Goal: Complete application form

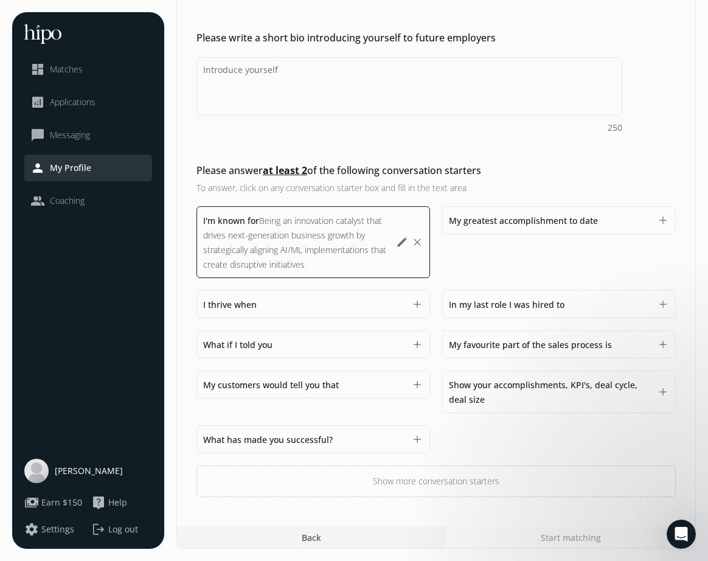
click at [349, 310] on div "I thrive when 1500" at bounding box center [304, 304] width 202 height 15
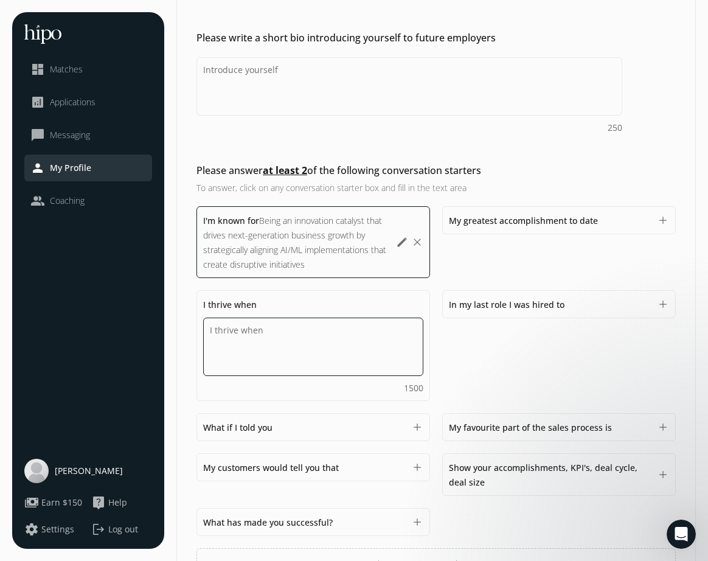
paste textarea "I thrive when orchestrating complex healthcare transformations that require ali…"
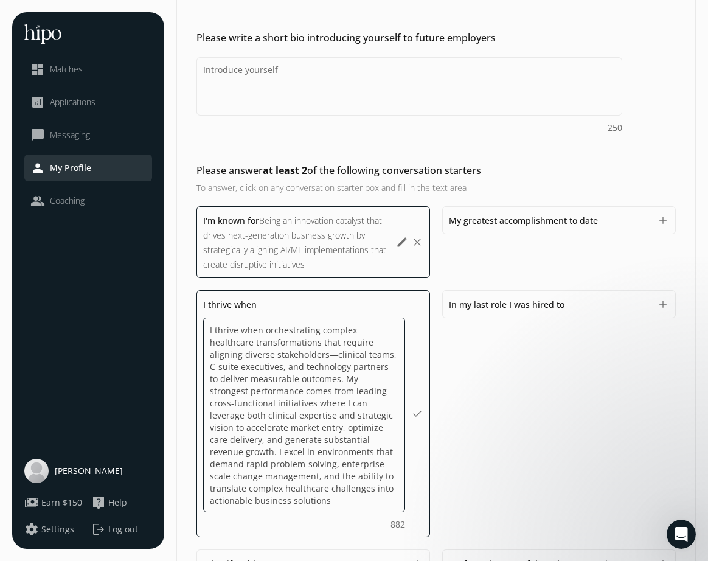
drag, startPoint x: 262, startPoint y: 355, endPoint x: 361, endPoint y: 363, distance: 99.0
click at [361, 363] on textarea "I thrive when orchestrating complex healthcare transformations that require ali…" at bounding box center [304, 415] width 202 height 195
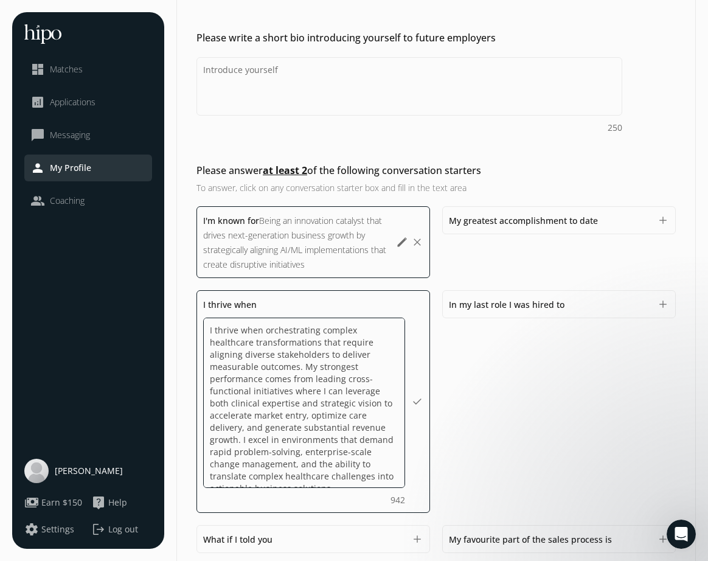
drag, startPoint x: 214, startPoint y: 392, endPoint x: 316, endPoint y: 396, distance: 102.9
click at [316, 396] on textarea "I thrive when orchestrating complex healthcare transformations that require ali…" at bounding box center [304, 403] width 202 height 170
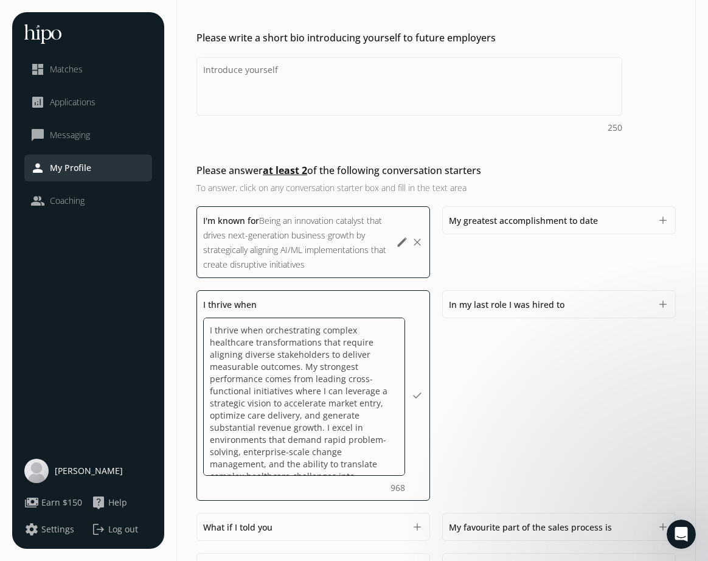
drag, startPoint x: 364, startPoint y: 381, endPoint x: 287, endPoint y: 388, distance: 77.0
click at [287, 391] on textarea "I thrive when orchestrating complex healthcare transformations that require ali…" at bounding box center [304, 397] width 202 height 158
click at [378, 405] on textarea "I thrive when orchestrating complex healthcare transformations that require ali…" at bounding box center [304, 397] width 202 height 158
drag, startPoint x: 377, startPoint y: 403, endPoint x: 383, endPoint y: 480, distance: 76.3
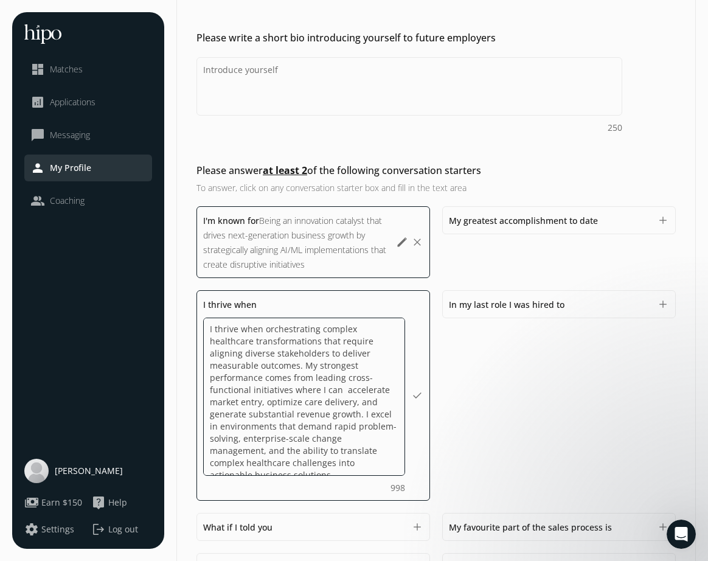
click at [383, 480] on div "I thrive when orchestrating complex healthcare transformations that require ali…" at bounding box center [304, 406] width 202 height 176
type textarea "I thrive when orchestrating complex healthcare transformations that require ali…"
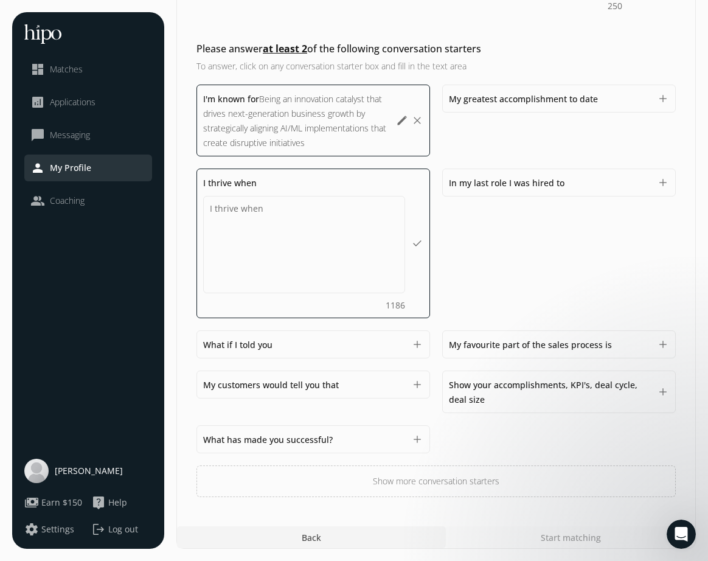
scroll to position [407, 0]
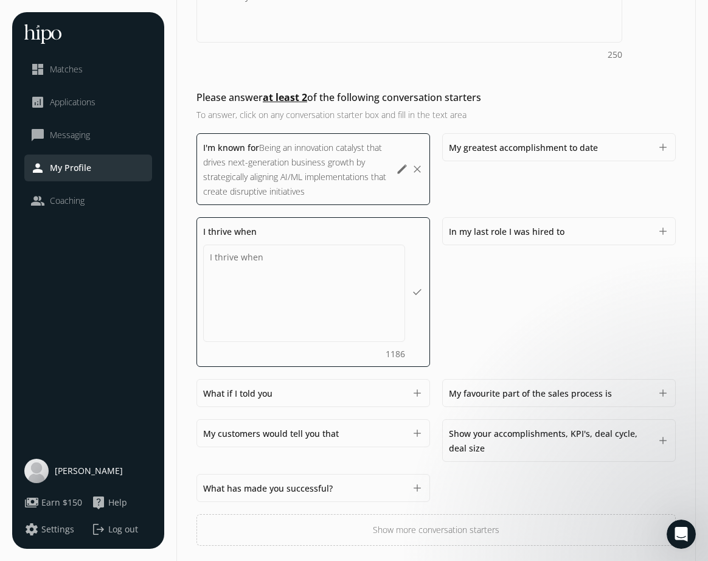
click at [474, 509] on div "General Product Compensation & Eligibility Social Personal 11 / 11 Add a profil…" at bounding box center [436, 102] width 520 height 992
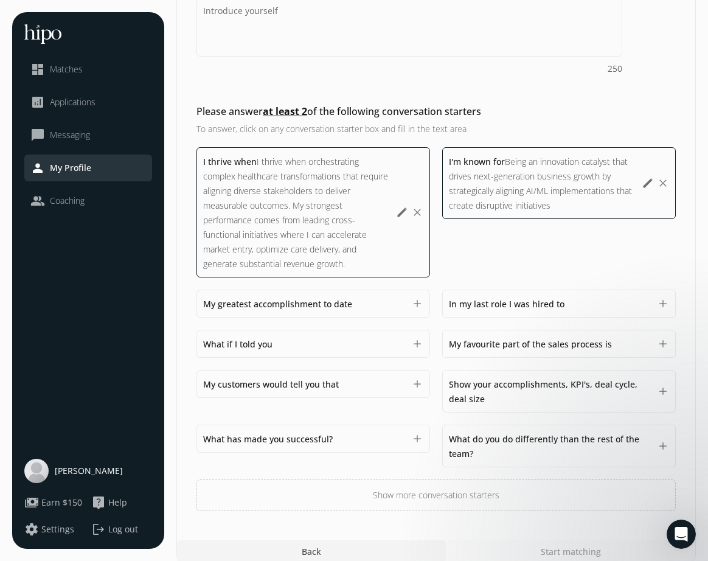
scroll to position [389, 0]
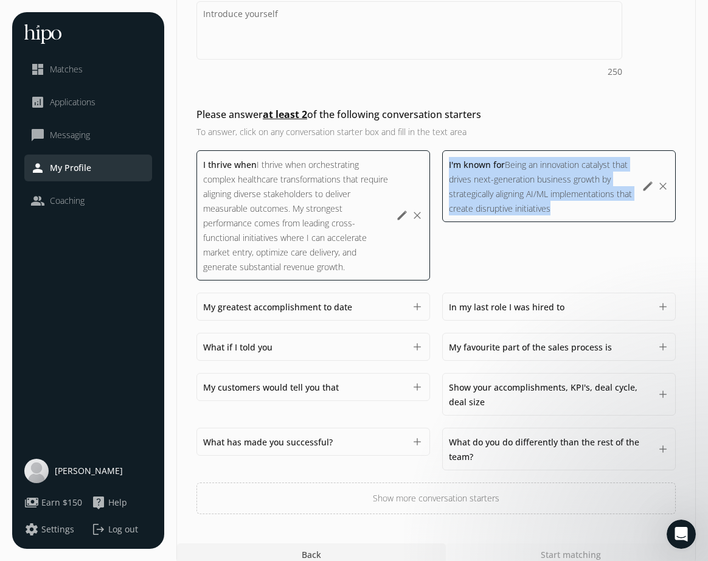
drag, startPoint x: 559, startPoint y: 206, endPoint x: 446, endPoint y: 166, distance: 119.7
click at [446, 165] on div "I'm known for Being an innovation catalyst that drives next-generation business…" at bounding box center [559, 186] width 234 height 72
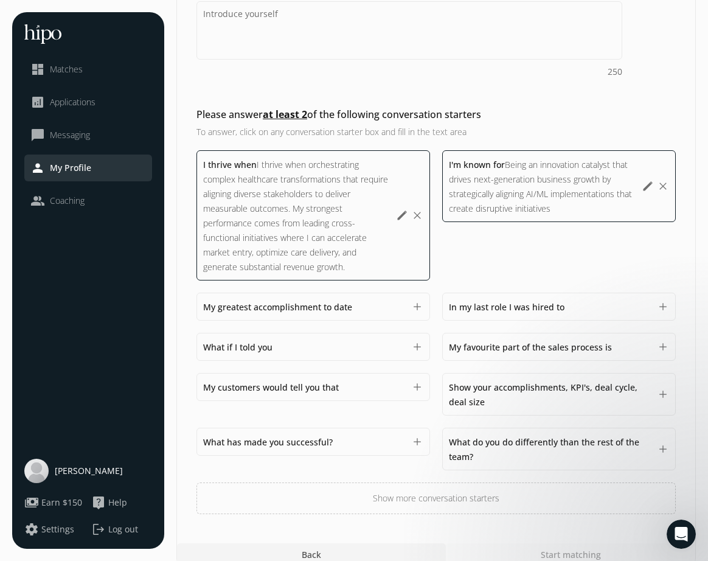
click at [512, 192] on span "Being an innovation catalyst that drives next-generation business growth by str…" at bounding box center [540, 186] width 183 height 55
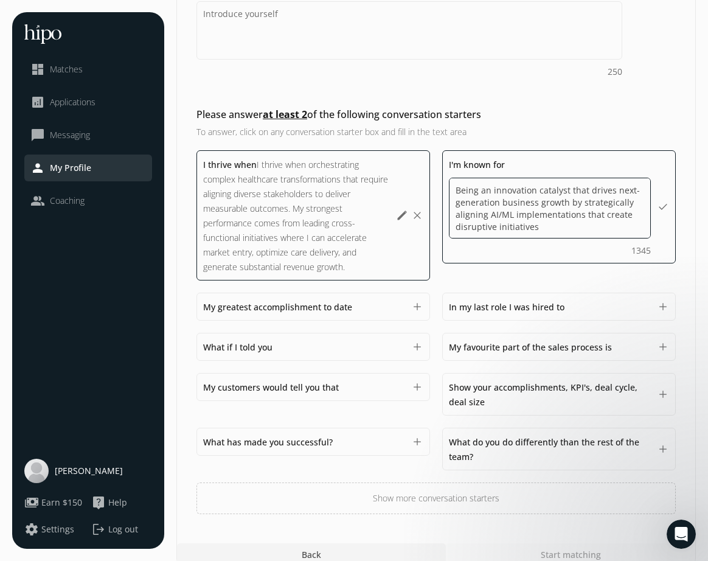
drag, startPoint x: 550, startPoint y: 227, endPoint x: 425, endPoint y: 179, distance: 133.1
click at [425, 179] on div "I thrive when I thrive when orchestrating complex healthcare transformations th…" at bounding box center [437, 332] width 480 height 364
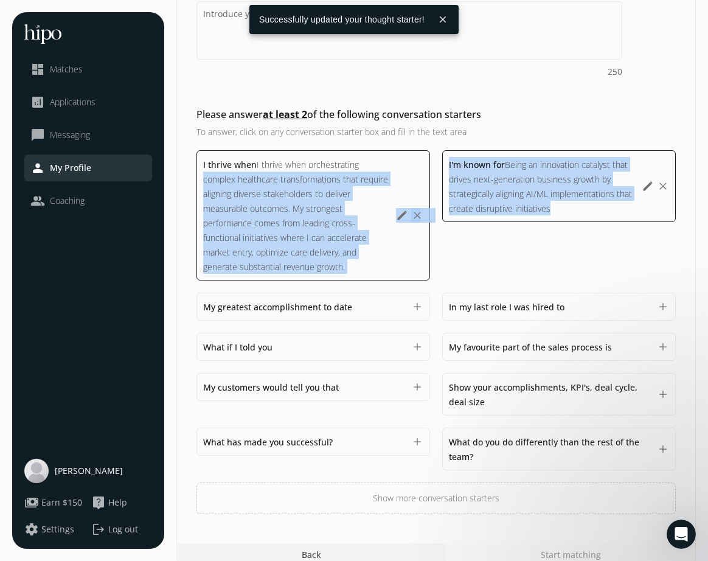
drag, startPoint x: 559, startPoint y: 208, endPoint x: 430, endPoint y: 162, distance: 136.9
click at [430, 164] on div "I thrive when I thrive when orchestrating complex healthcare transformations th…" at bounding box center [437, 332] width 480 height 364
copy div "complex healthcare transformations that require aligning diverse stakeholders t…"
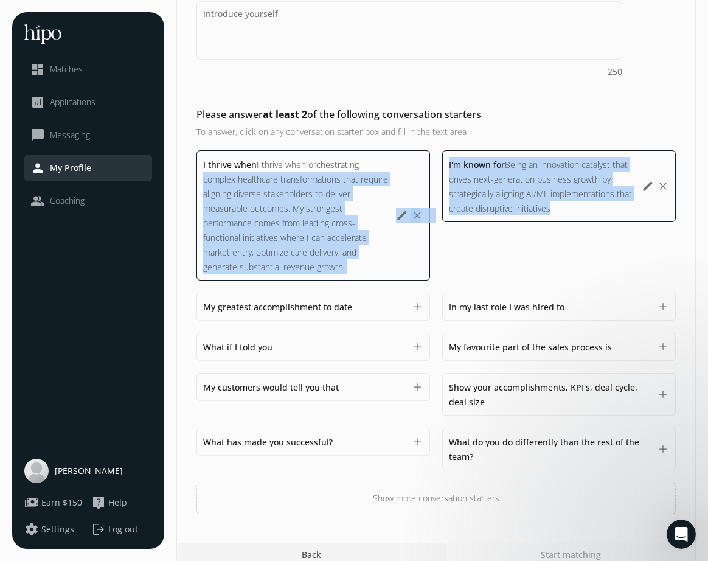
click at [582, 208] on div "I'm known for Being an innovation catalyst that drives next-generation business…" at bounding box center [542, 186] width 187 height 58
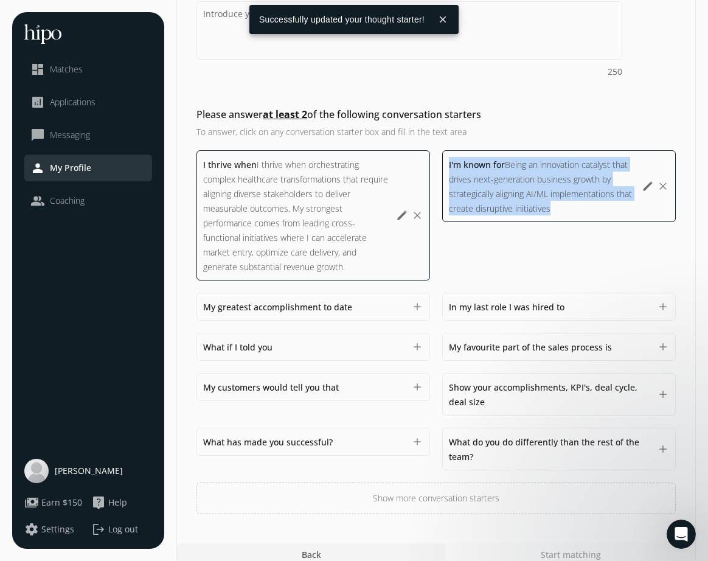
drag, startPoint x: 560, startPoint y: 211, endPoint x: 448, endPoint y: 162, distance: 122.1
click at [448, 162] on div "I'm known for Being an innovation catalyst that drives next-generation business…" at bounding box center [559, 186] width 234 height 72
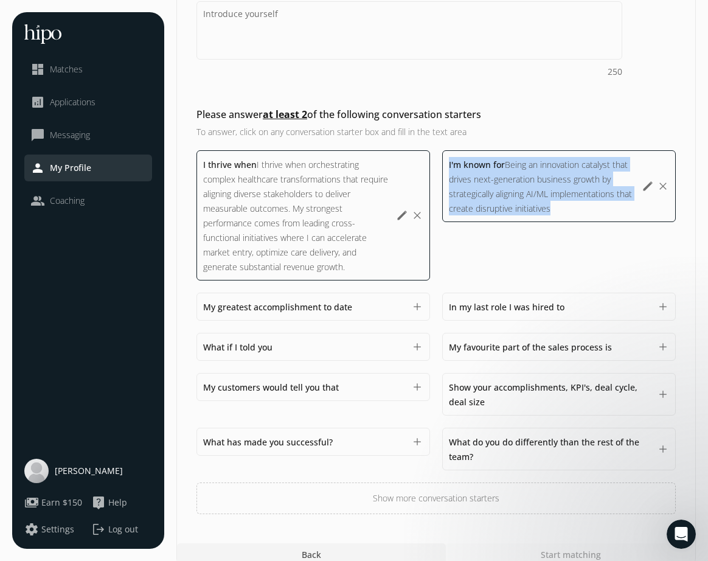
click at [645, 186] on button "edit" at bounding box center [648, 186] width 12 height 12
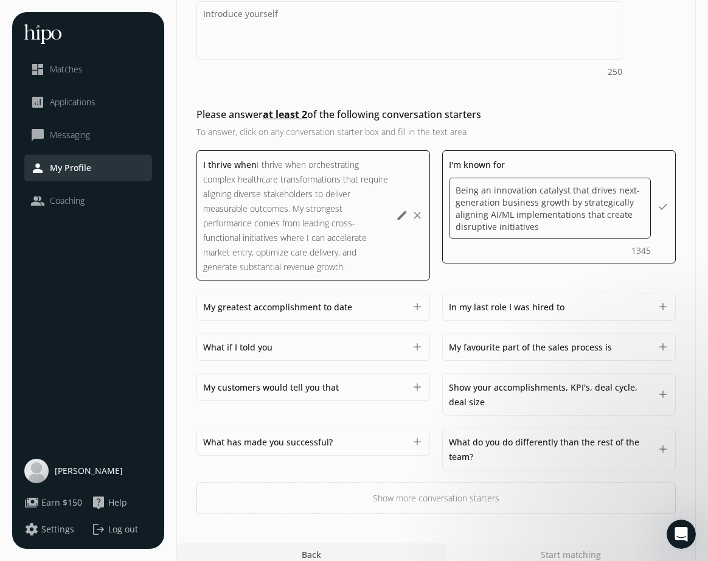
paste textarea "I'm known for being an innovation catalyst who drives next-generation healthcar…"
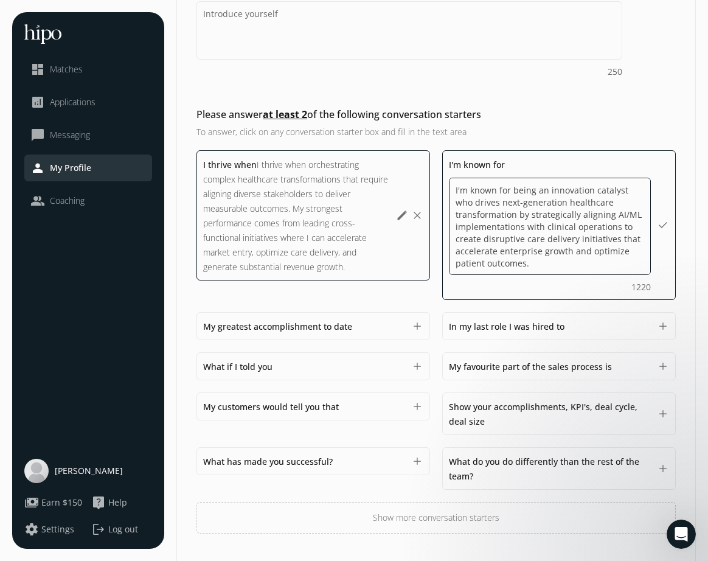
drag, startPoint x: 548, startPoint y: 204, endPoint x: 595, endPoint y: 198, distance: 47.9
click at [595, 198] on textarea "I'm known for being an innovation catalyst who drives next-generation healthcar…" at bounding box center [550, 226] width 202 height 97
drag, startPoint x: 505, startPoint y: 216, endPoint x: 447, endPoint y: 217, distance: 57.8
click at [447, 217] on div "I'm known for I'm known for being an innovation catalyst who drives next-genera…" at bounding box center [559, 225] width 234 height 150
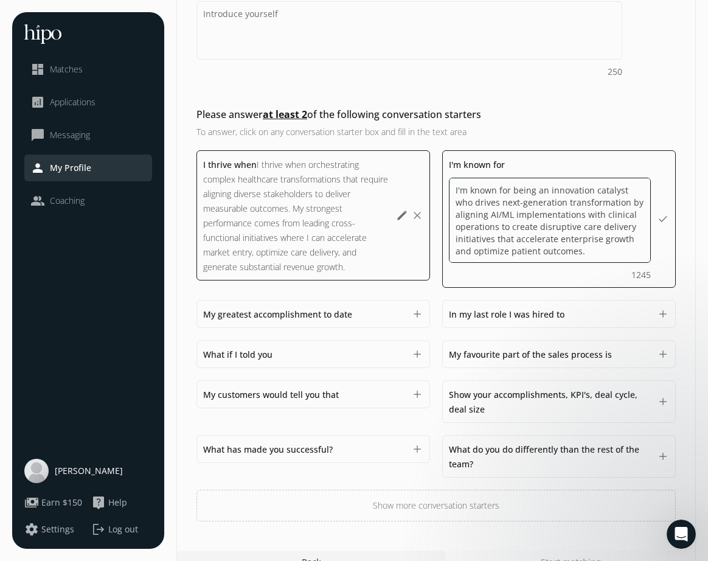
drag, startPoint x: 586, startPoint y: 214, endPoint x: 498, endPoint y: 231, distance: 90.0
click at [498, 231] on textarea "I'm known for being an innovation catalyst who drives next-generation transform…" at bounding box center [550, 220] width 202 height 85
drag, startPoint x: 499, startPoint y: 229, endPoint x: 551, endPoint y: 225, distance: 51.9
click at [551, 225] on textarea "I'm known for being an innovation catalyst who drives next-generation transform…" at bounding box center [550, 220] width 202 height 85
type textarea "I'm known for being an innovation catalyst who drives next-generation transform…"
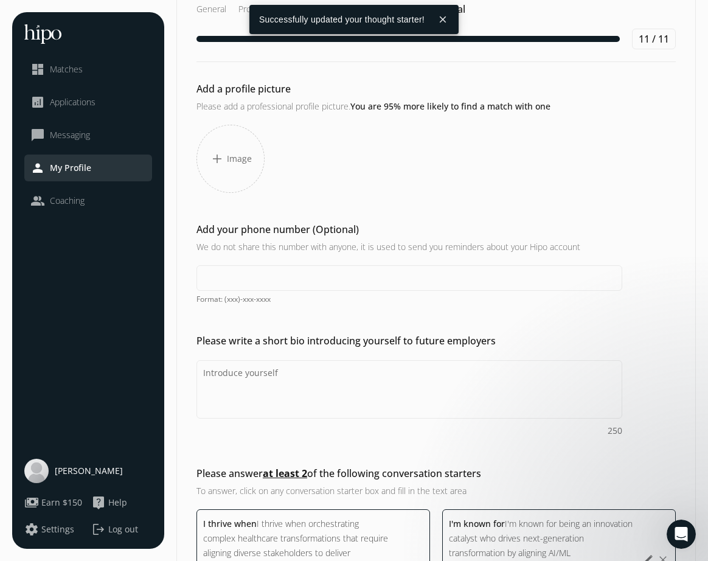
scroll to position [0, 0]
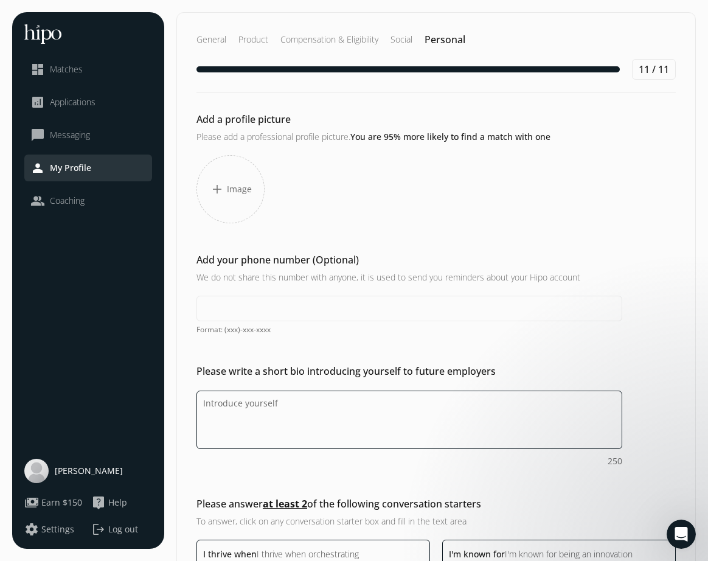
click at [254, 414] on textarea "Do you feel like we missed asking any questions that would improve your profile…" at bounding box center [410, 420] width 426 height 58
paste textarea "Transformational executive and innovation catalyst driving next-generation busi…"
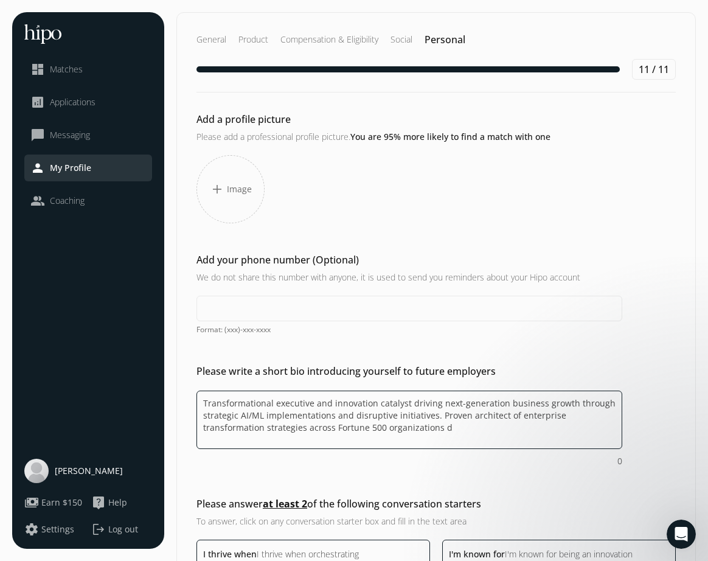
drag, startPoint x: 485, startPoint y: 431, endPoint x: 184, endPoint y: 398, distance: 303.0
click at [184, 398] on div "Please write a short bio introducing yourself to future employers Transformatio…" at bounding box center [436, 415] width 519 height 103
drag, startPoint x: 439, startPoint y: 428, endPoint x: 450, endPoint y: 428, distance: 11.0
click at [450, 428] on textarea "Transformational executive and innovation catalyst driving next-generation busi…" at bounding box center [410, 420] width 426 height 58
type textarea "Transformational executive and innovation catalyst driving next-generation busi…"
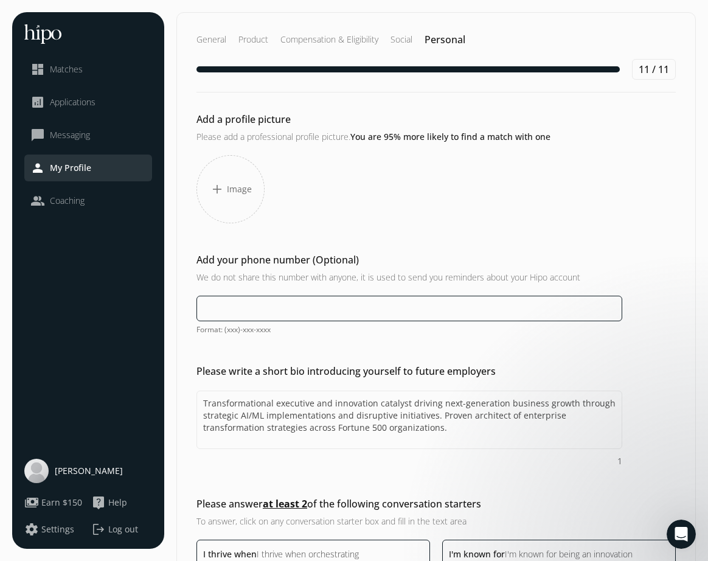
click at [347, 308] on input at bounding box center [410, 309] width 426 height 26
type input "[PHONE_NUMBER]"
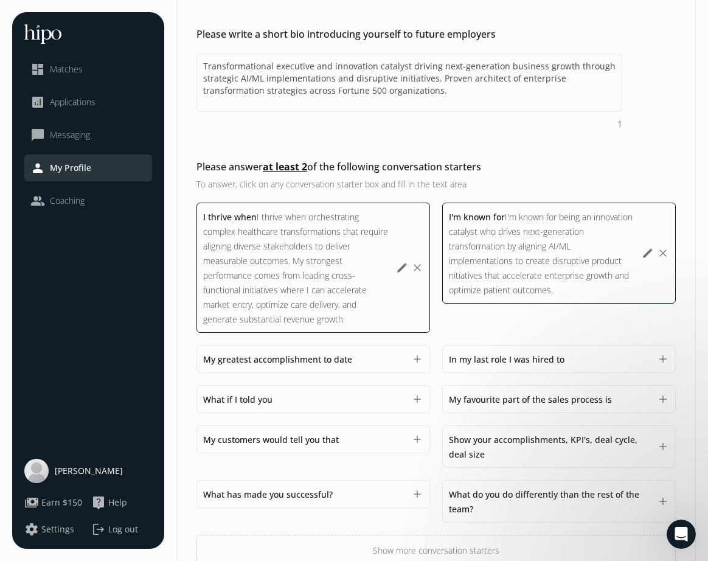
scroll to position [407, 0]
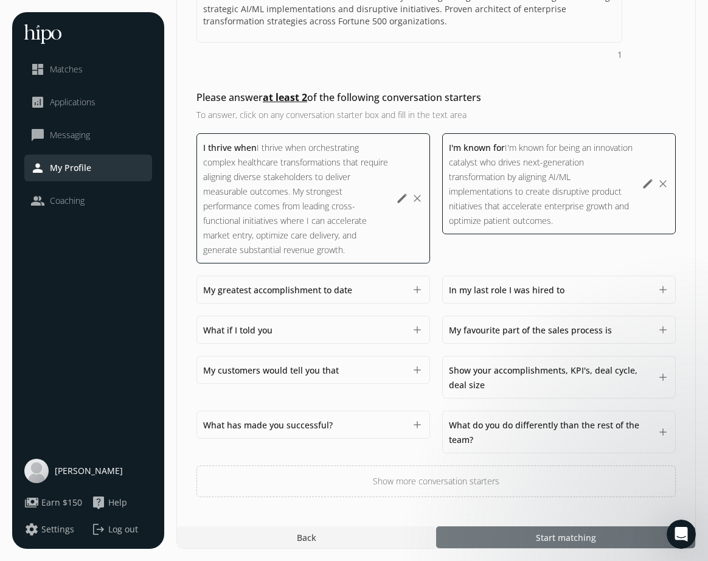
click at [528, 538] on div at bounding box center [565, 537] width 259 height 22
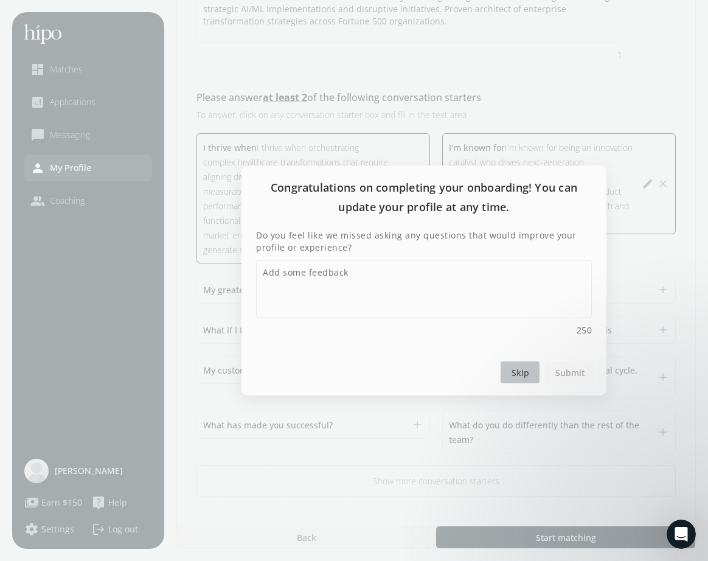
click at [527, 375] on span "Skip" at bounding box center [521, 372] width 18 height 13
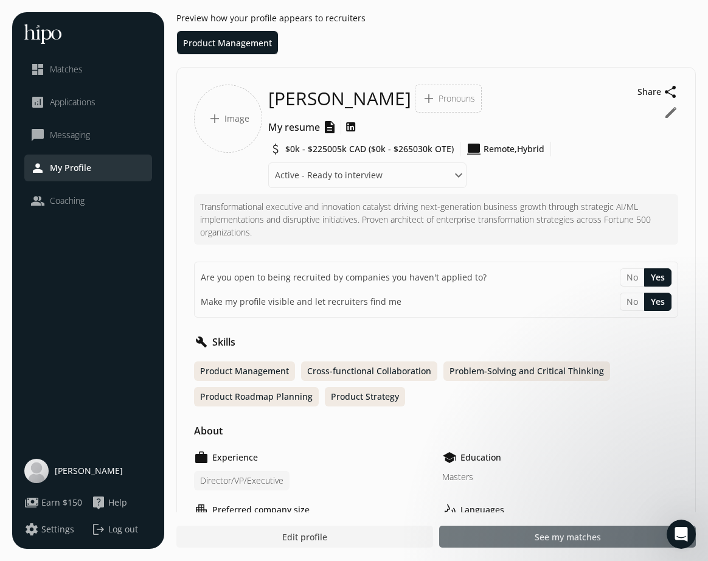
click at [553, 540] on span "See my matches" at bounding box center [568, 537] width 66 height 13
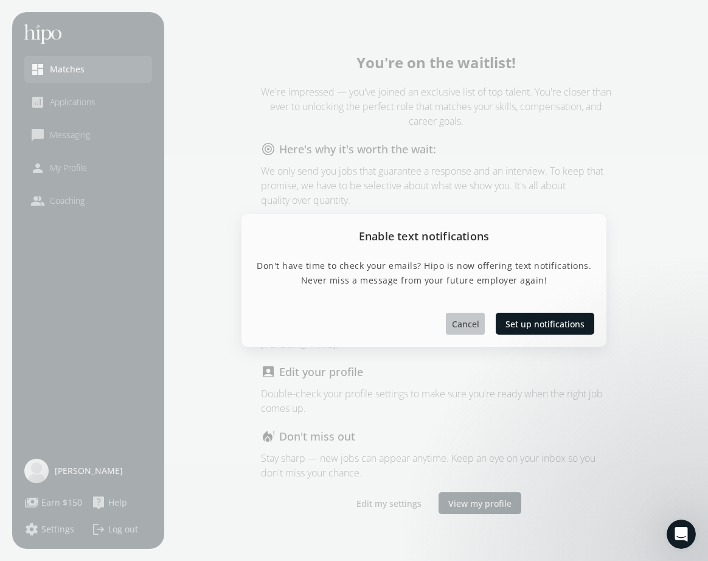
click at [467, 326] on span "Cancel" at bounding box center [465, 323] width 27 height 13
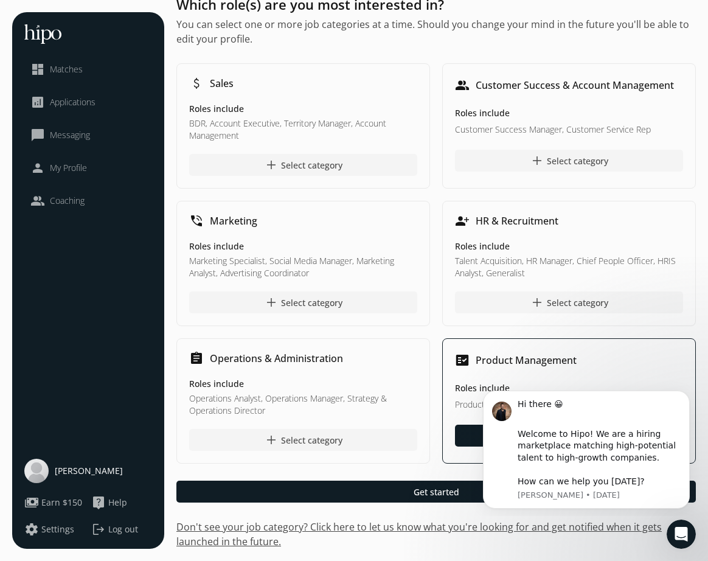
click at [447, 303] on div "person_add HR & Recruitment Roles include Talent Acquisition, HR Manager, Chief…" at bounding box center [569, 263] width 254 height 125
